Goal: Task Accomplishment & Management: Manage account settings

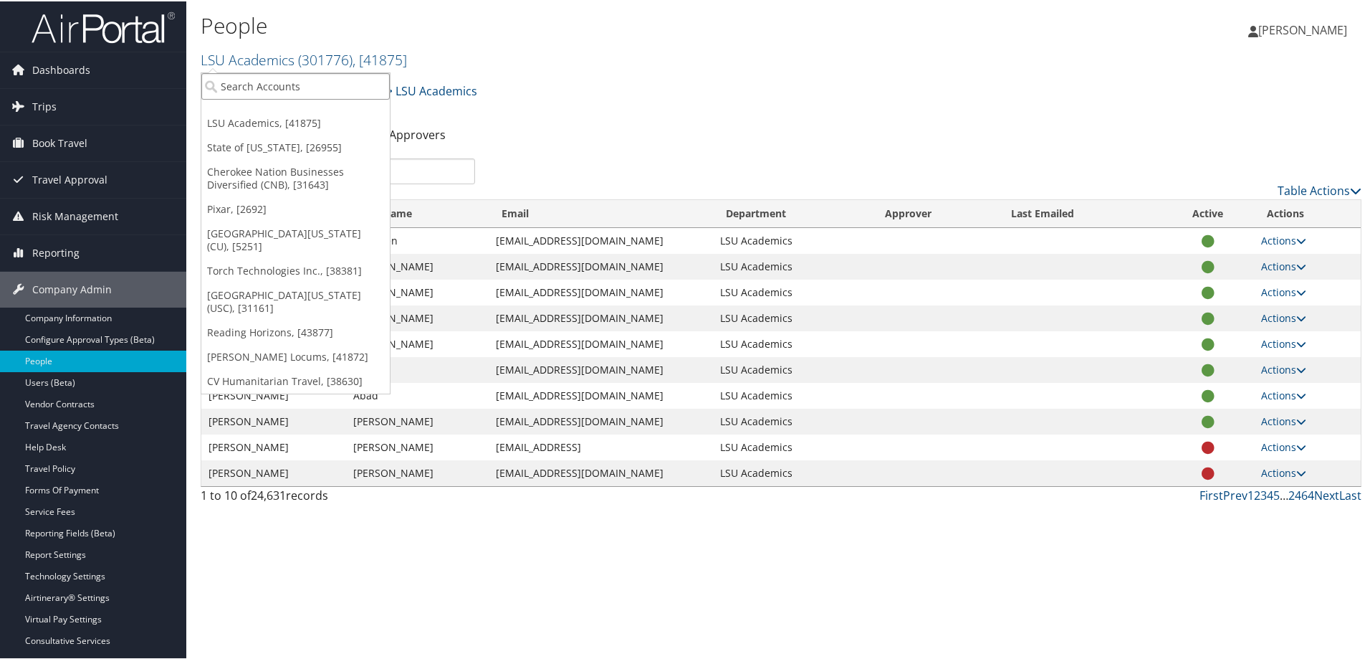
click at [291, 84] on input "search" at bounding box center [295, 85] width 188 height 27
type input "troy"
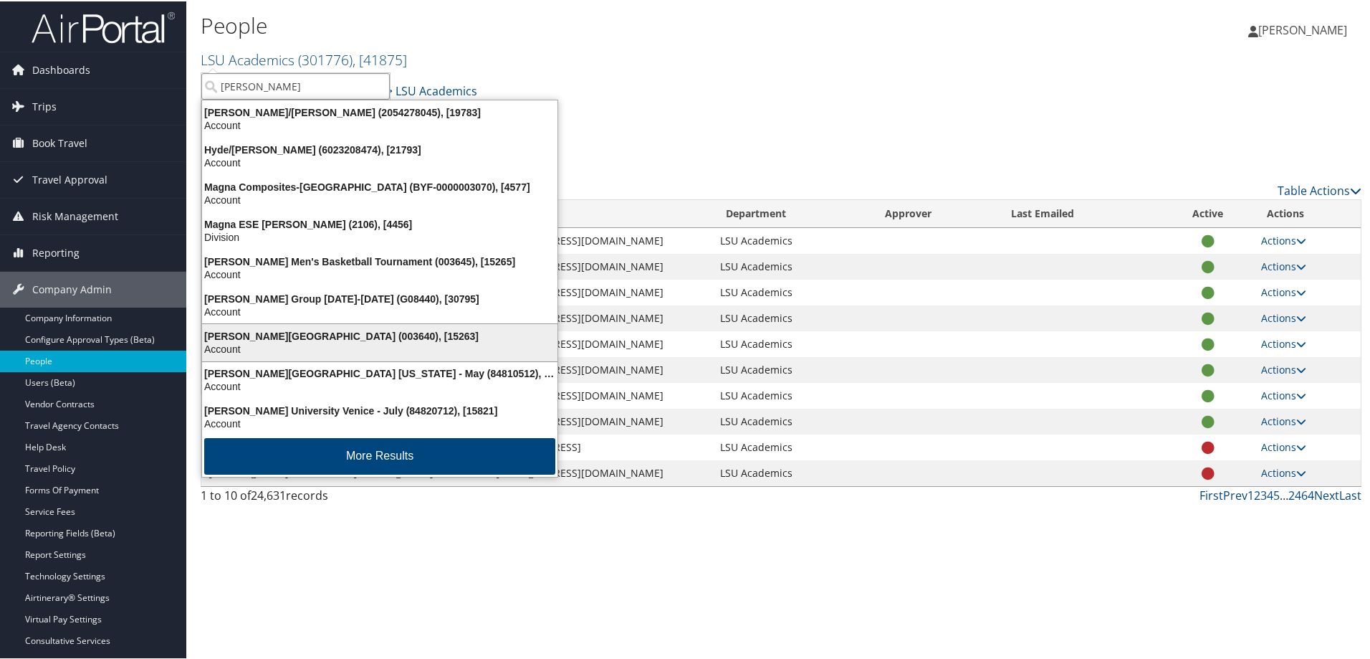
click at [285, 332] on div "[PERSON_NAME][GEOGRAPHIC_DATA] (003640), [15263]" at bounding box center [379, 334] width 373 height 13
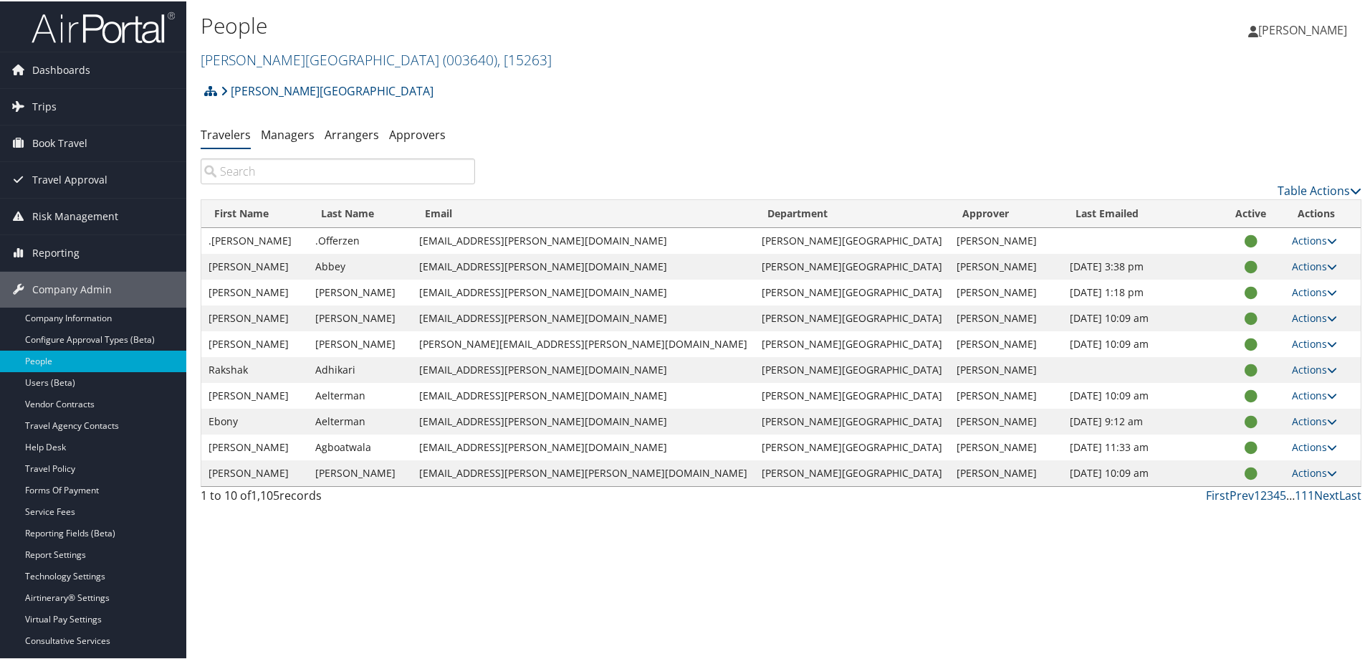
click at [271, 172] on input "search" at bounding box center [338, 170] width 274 height 26
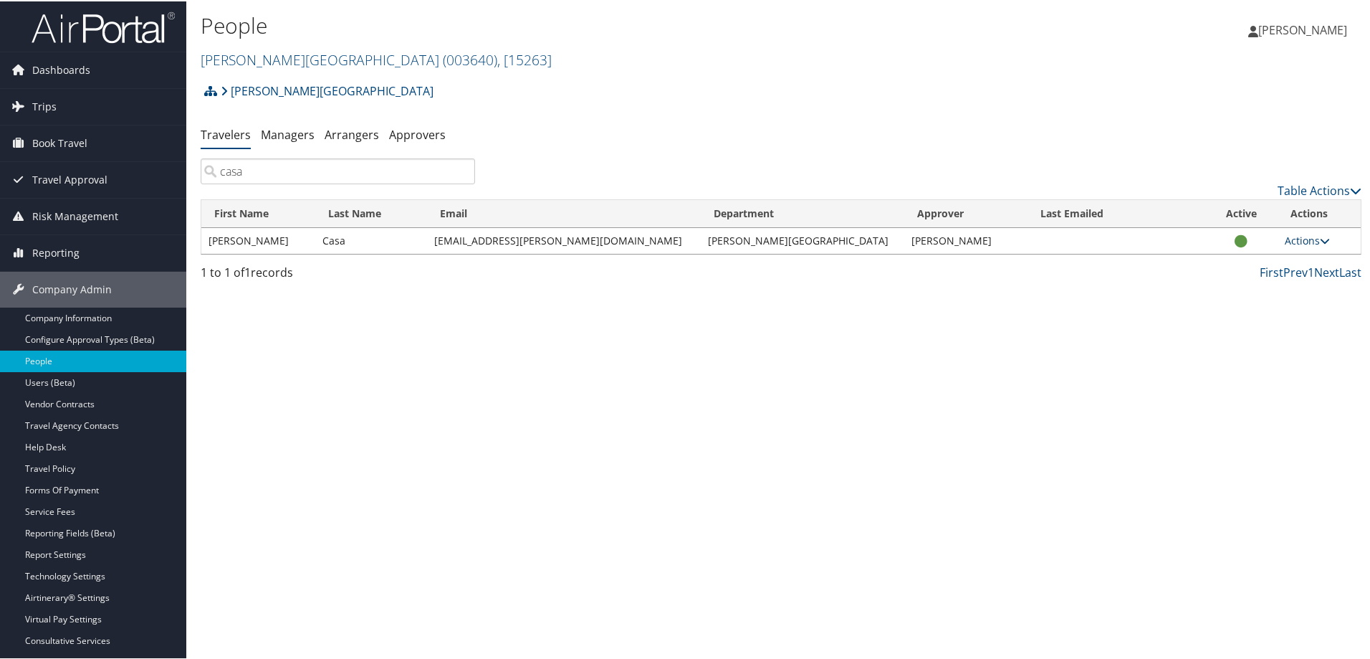
type input "casa"
click at [1320, 237] on icon at bounding box center [1325, 239] width 10 height 10
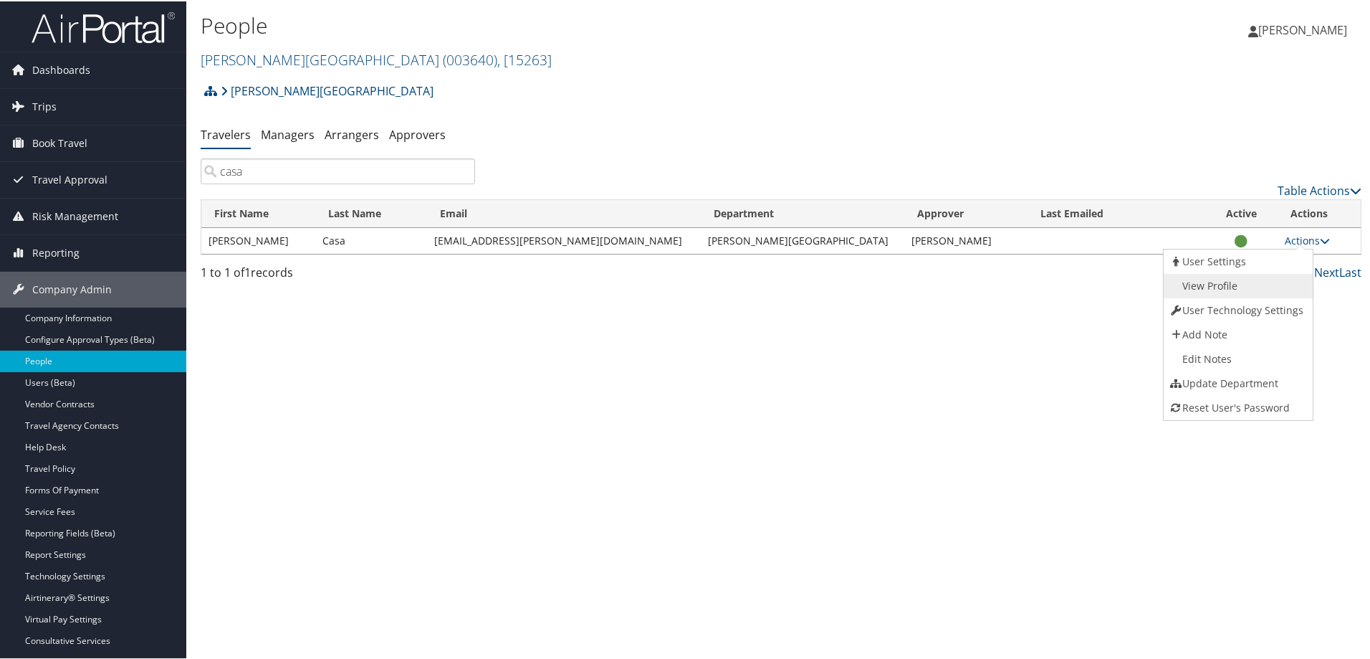
click at [1212, 284] on link "View Profile" at bounding box center [1236, 284] width 145 height 24
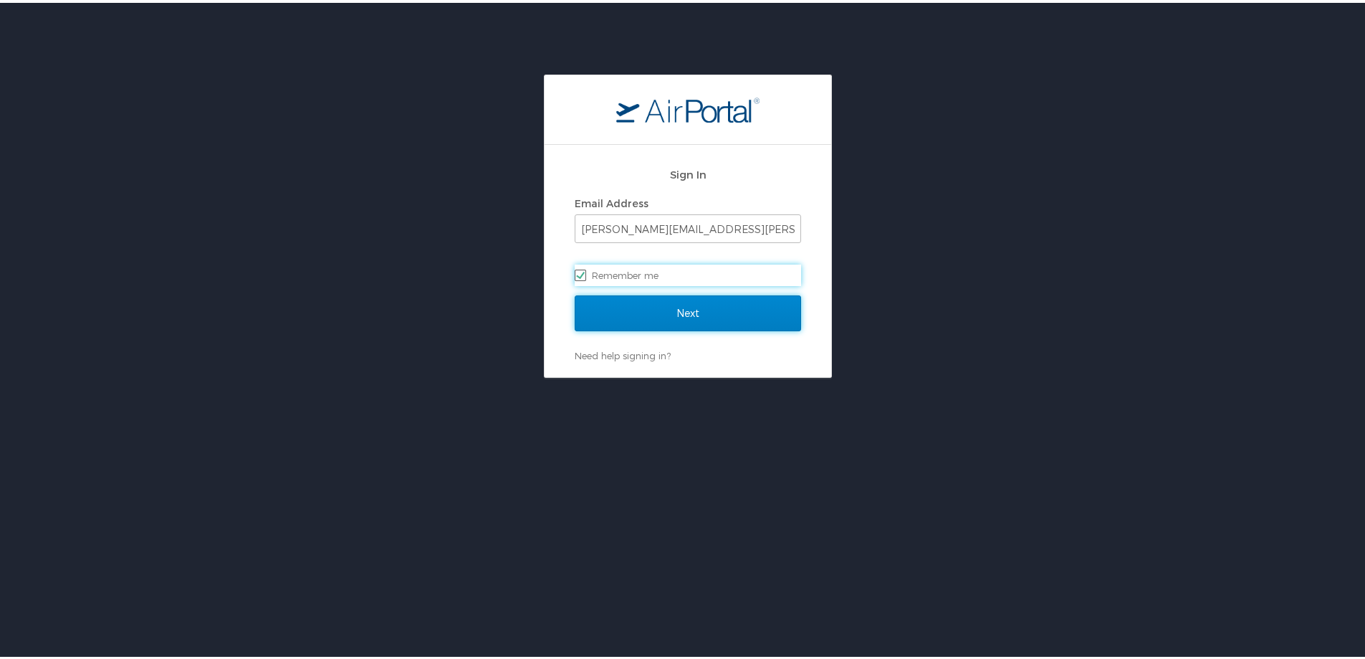
click at [588, 312] on input "Next" at bounding box center [688, 310] width 226 height 36
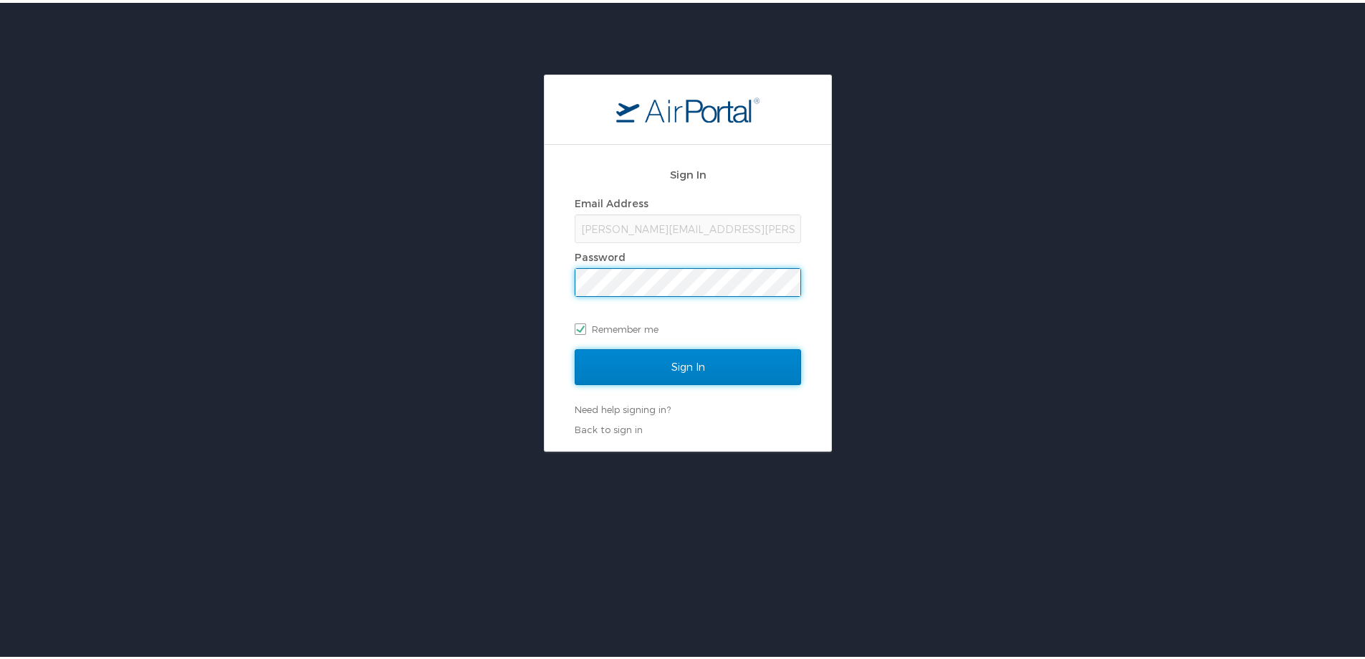
click at [655, 362] on input "Sign In" at bounding box center [688, 364] width 226 height 36
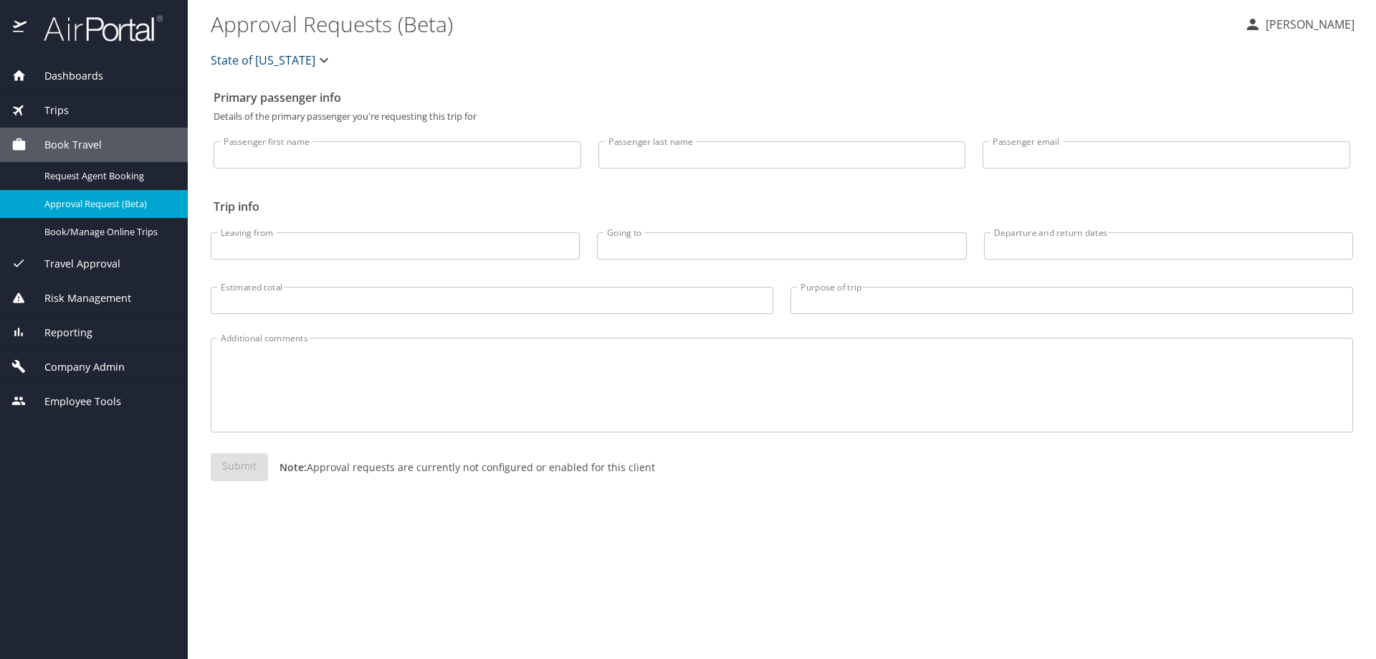
click at [317, 55] on icon "button" at bounding box center [323, 60] width 17 height 17
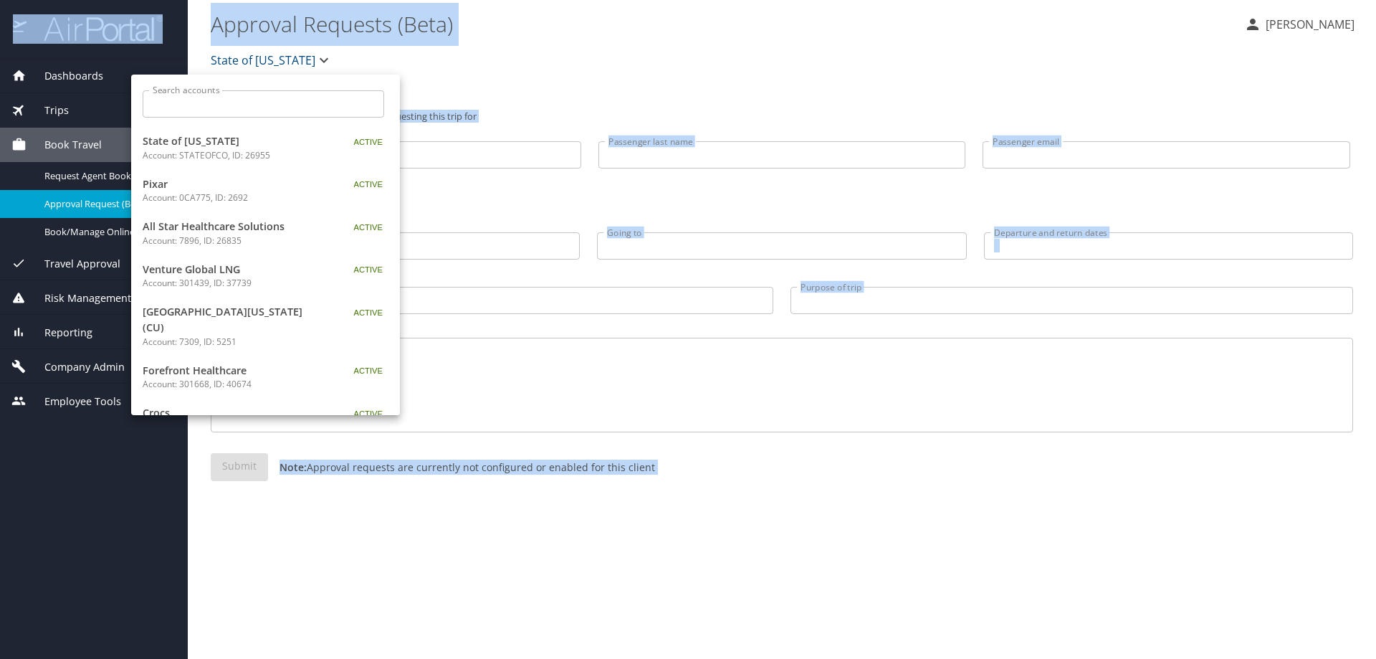
click at [317, 55] on div at bounding box center [688, 329] width 1376 height 659
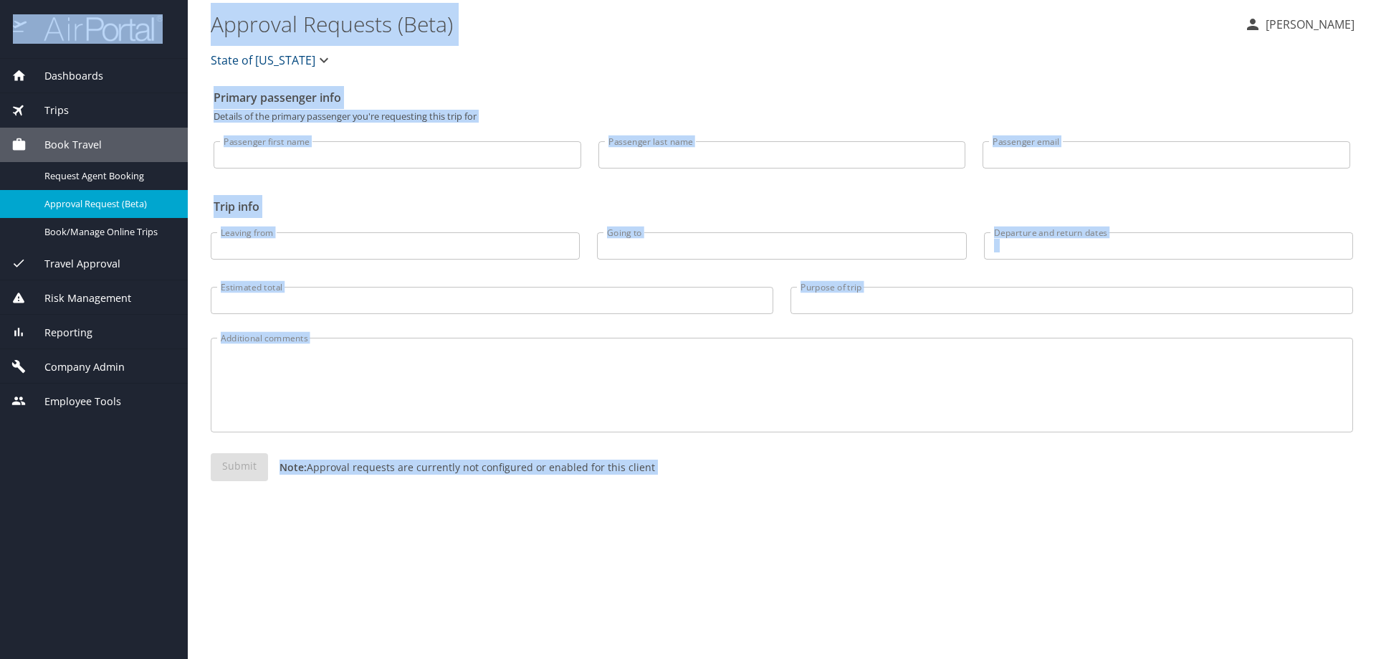
click at [53, 368] on span "Company Admin" at bounding box center [76, 367] width 98 height 16
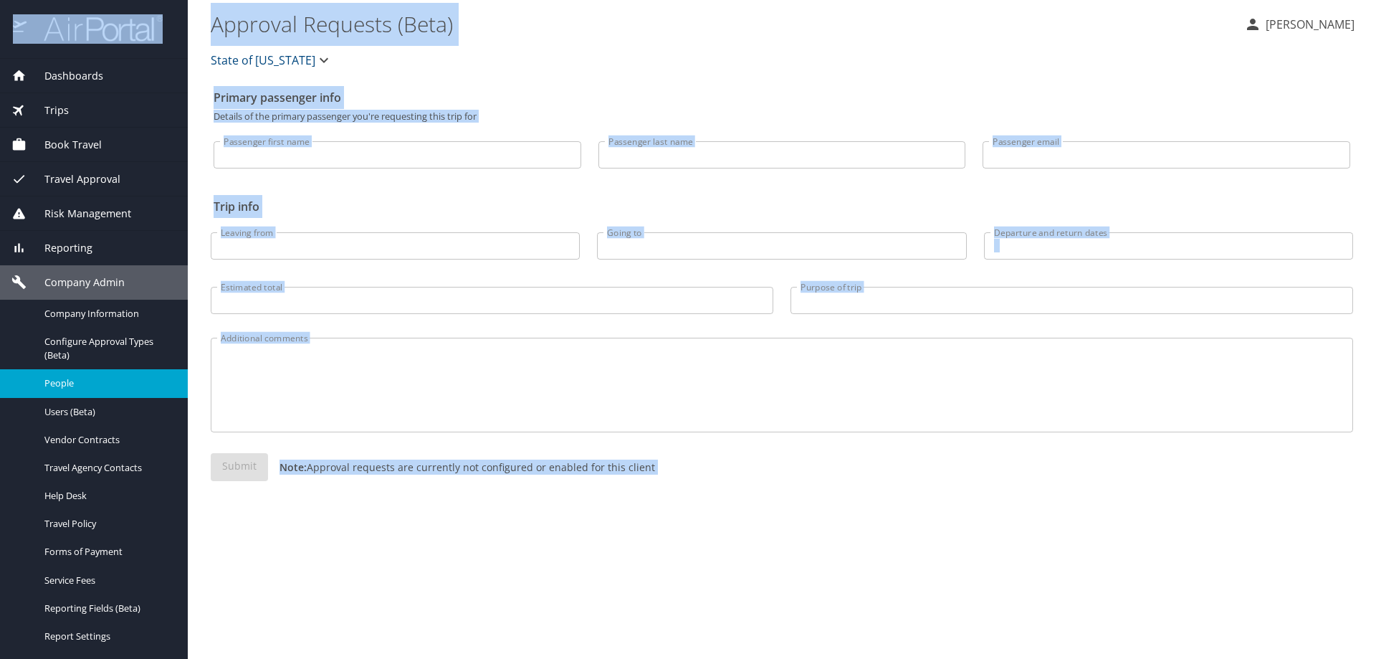
click at [57, 386] on span "People" at bounding box center [107, 383] width 126 height 14
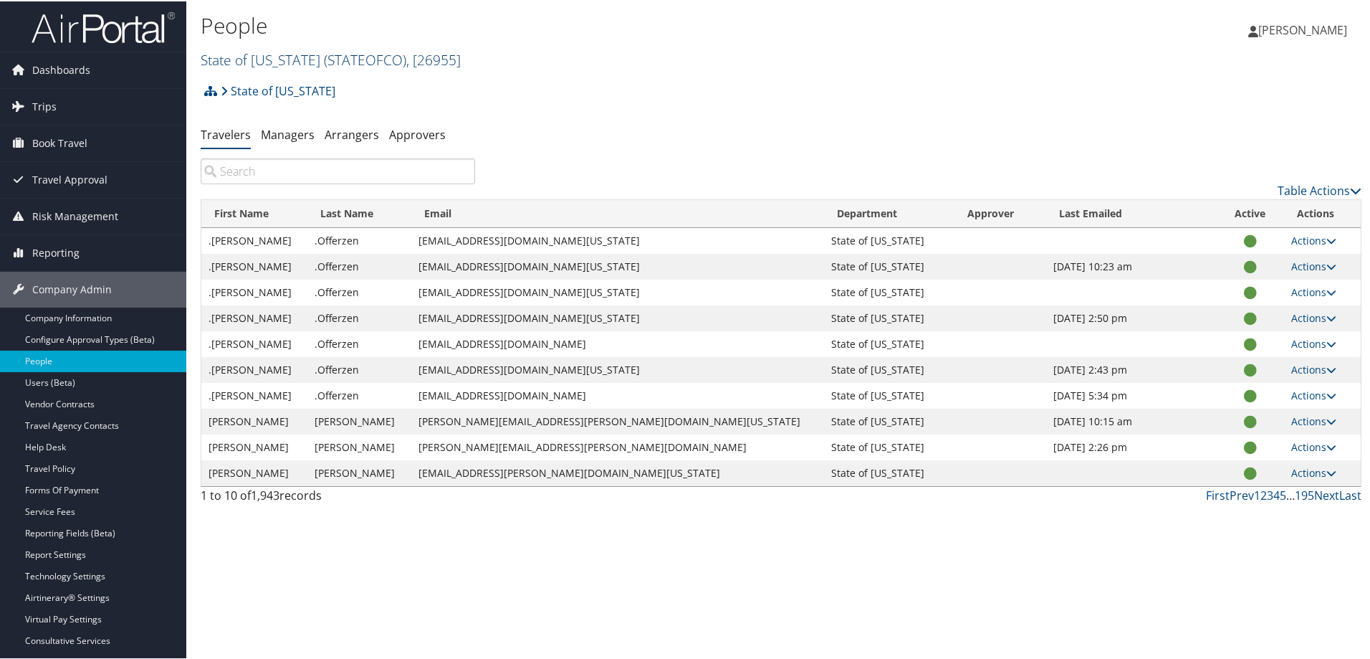
click at [406, 49] on span ", [ 26955 ]" at bounding box center [433, 58] width 54 height 19
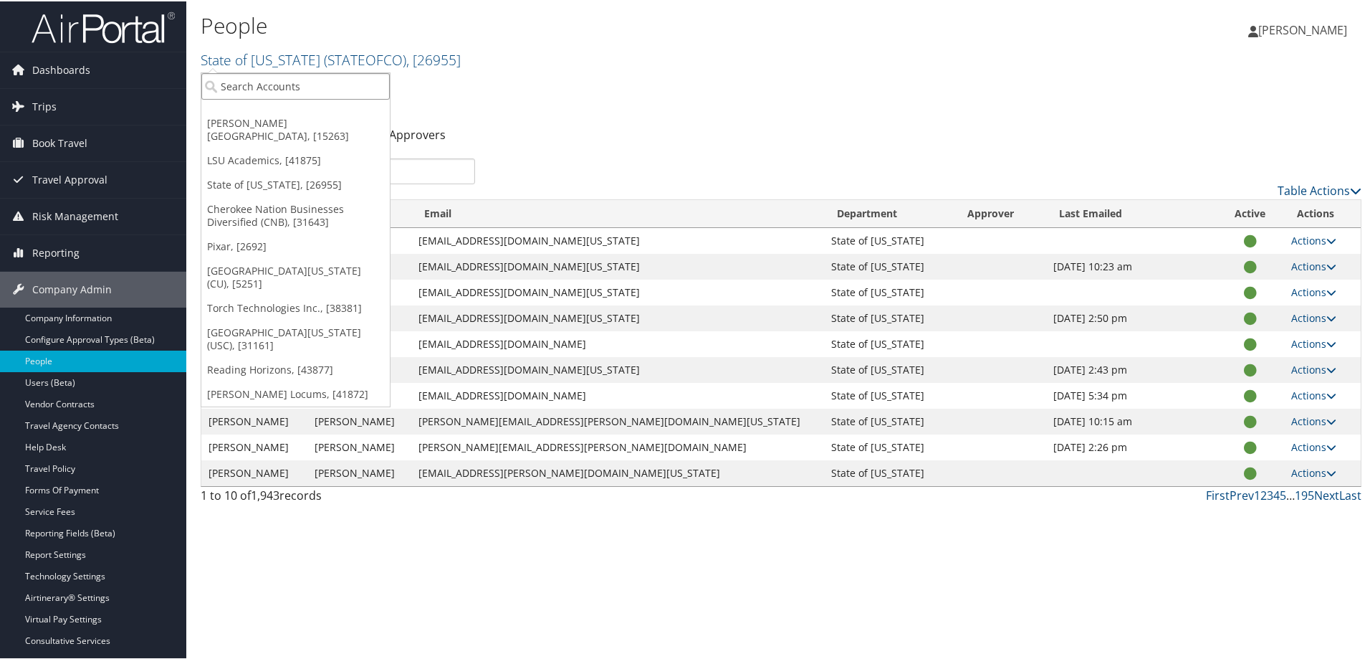
click at [279, 85] on input "search" at bounding box center [295, 85] width 188 height 27
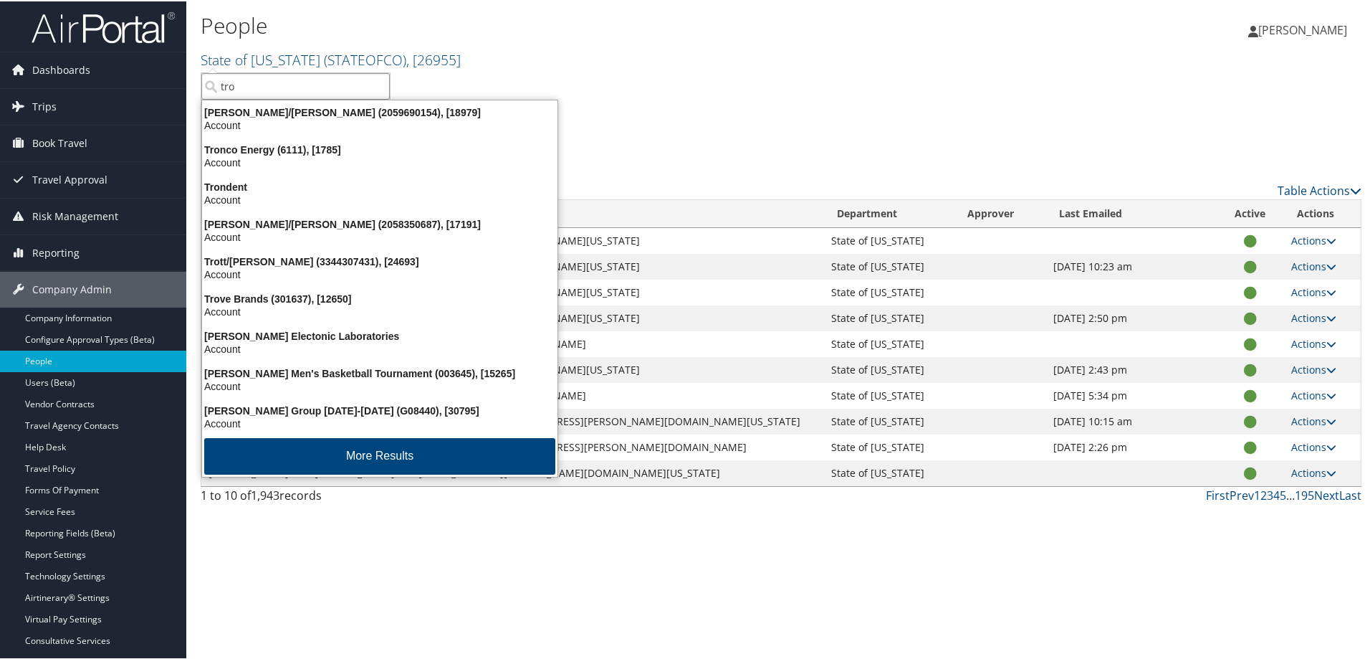
type input "troy"
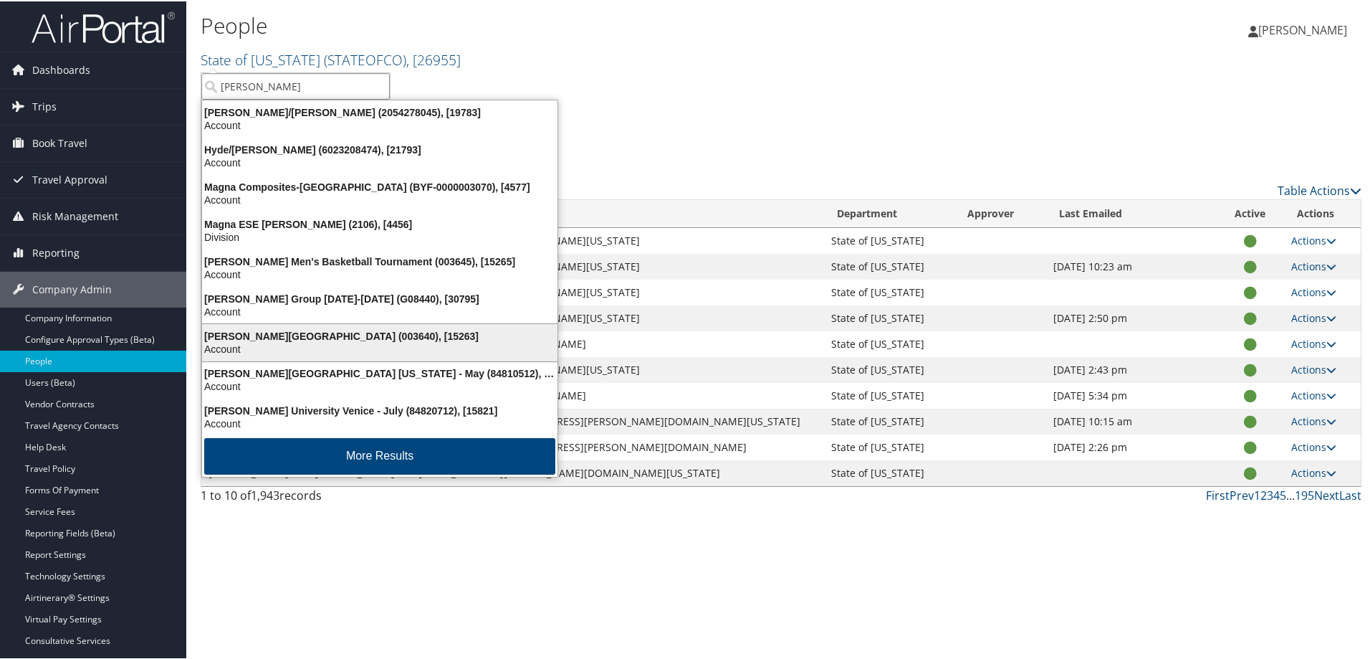
click at [244, 335] on div "Troy University (003640), [15263]" at bounding box center [379, 334] width 373 height 13
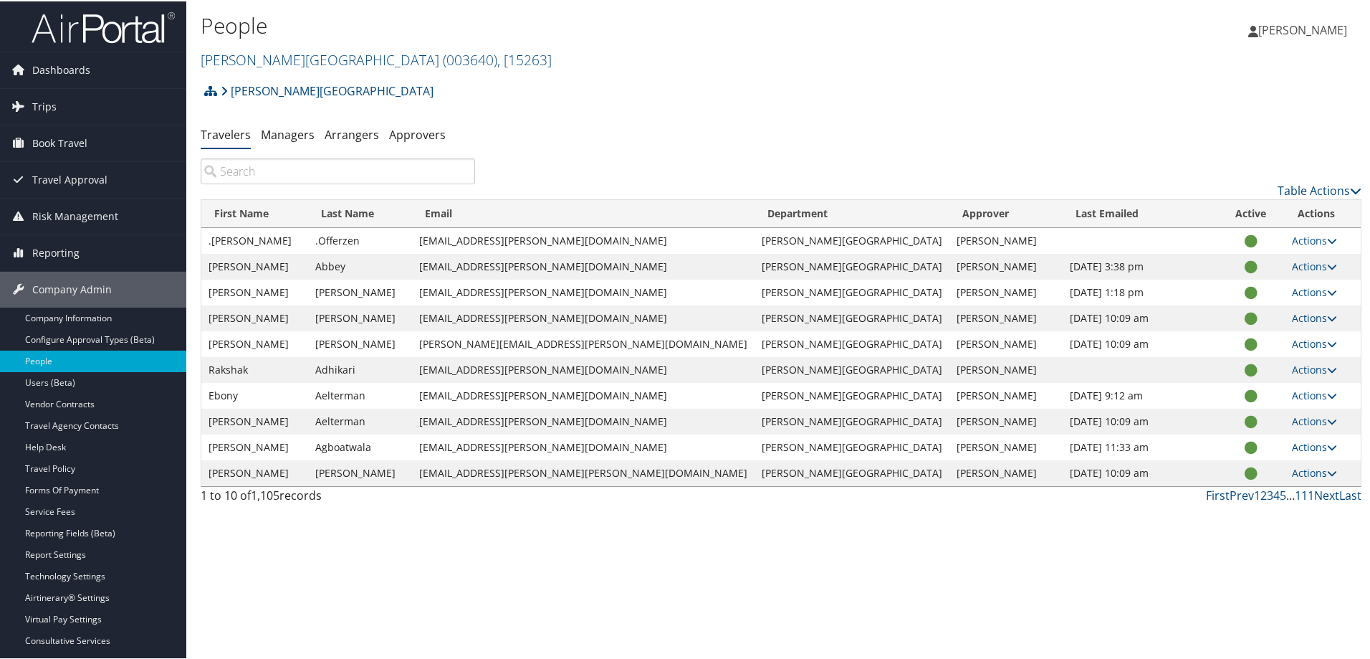
click at [280, 170] on input "search" at bounding box center [338, 170] width 274 height 26
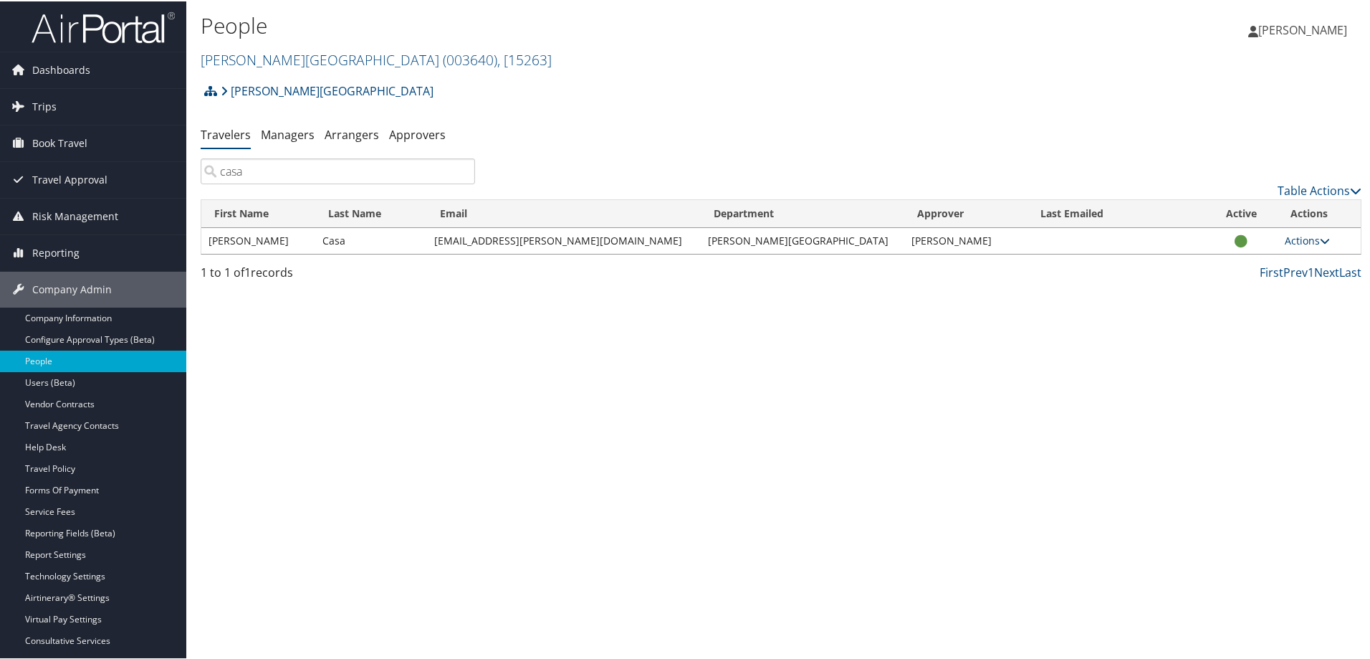
type input "casa"
click at [1320, 237] on icon at bounding box center [1325, 239] width 10 height 10
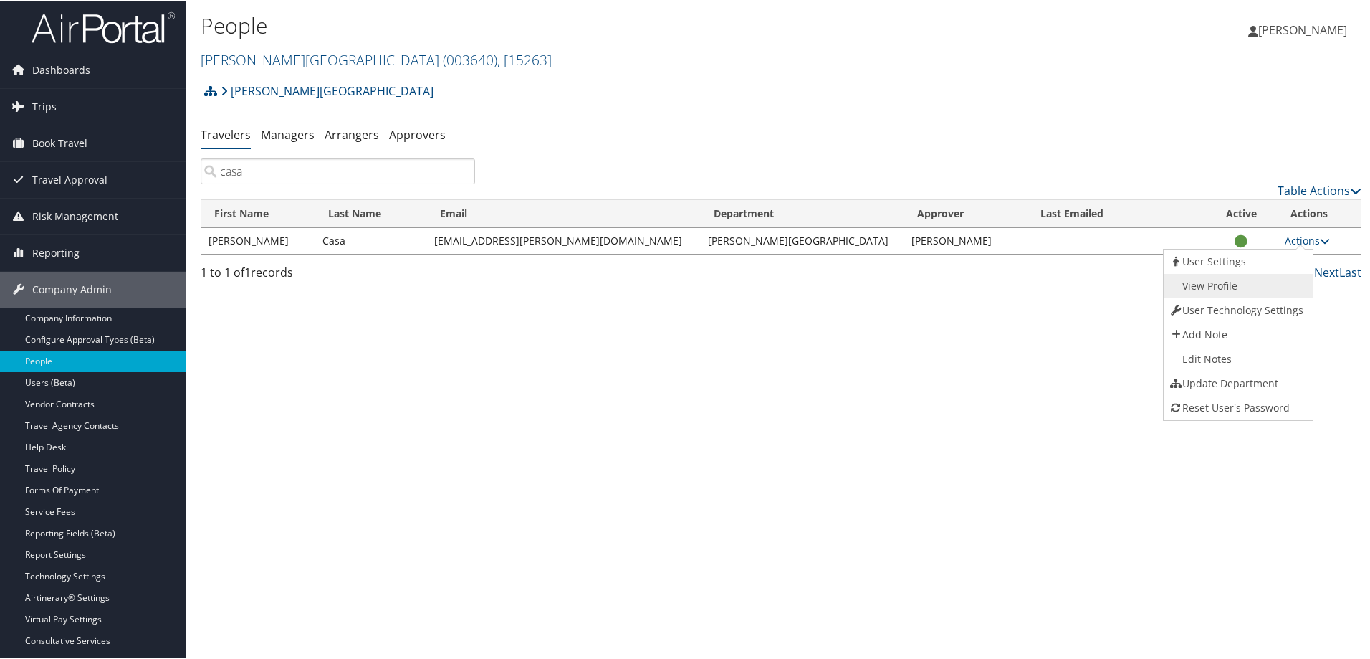
click at [1205, 277] on link "View Profile" at bounding box center [1236, 284] width 145 height 24
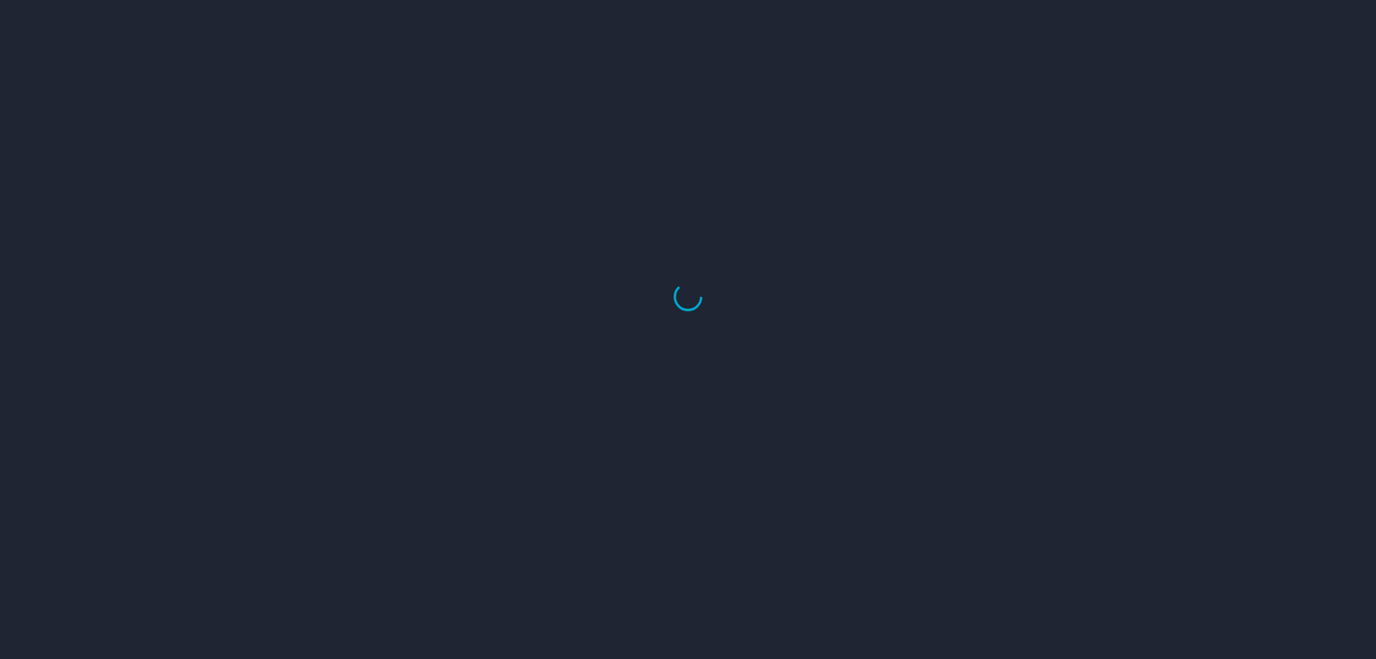
select select "US"
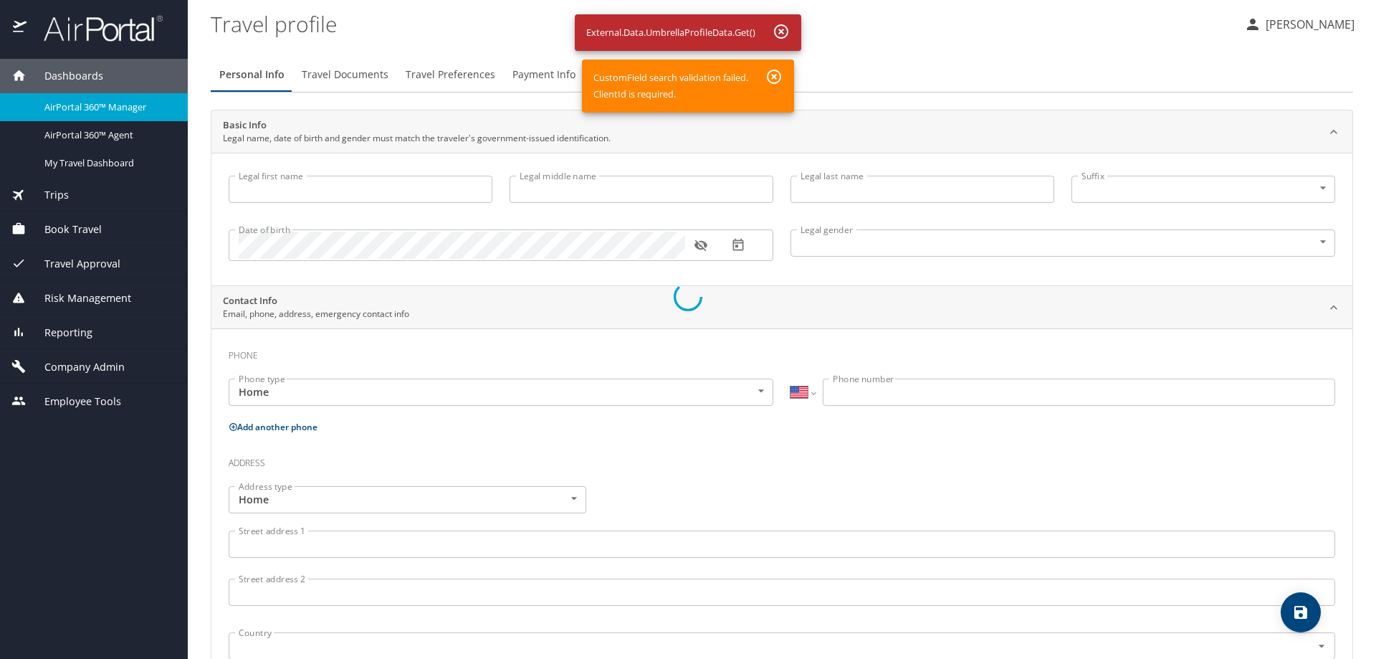
click at [785, 32] on div at bounding box center [688, 296] width 1376 height 724
click at [779, 32] on div at bounding box center [688, 296] width 1376 height 724
click at [775, 74] on div at bounding box center [688, 296] width 1376 height 724
